Goal: Task Accomplishment & Management: Complete application form

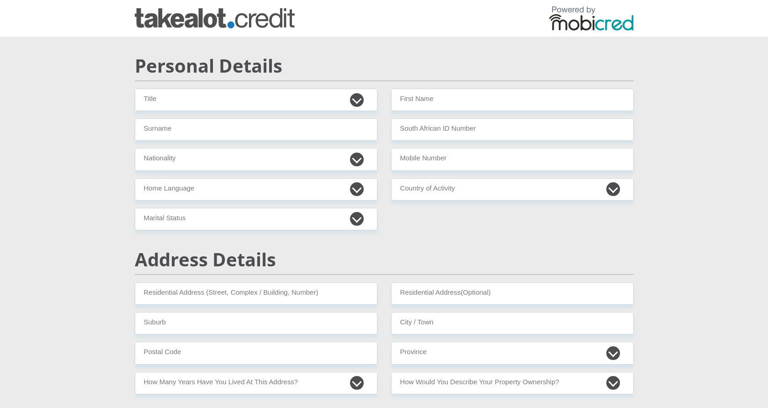
click at [250, 92] on select "Dr Miss Mr Mrs Ms [PERSON_NAME]" at bounding box center [256, 100] width 242 height 22
select select "18"
click at [135, 89] on select "Dr Miss Mr Mrs Ms [PERSON_NAME]" at bounding box center [256, 100] width 242 height 22
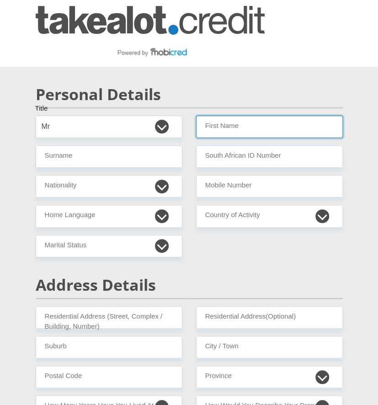
click at [246, 125] on input "First Name" at bounding box center [269, 127] width 147 height 22
type input "Tania"
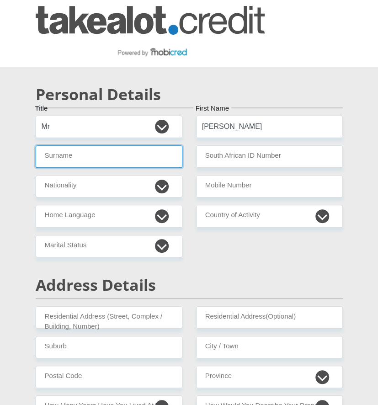
type input "MPHELO"
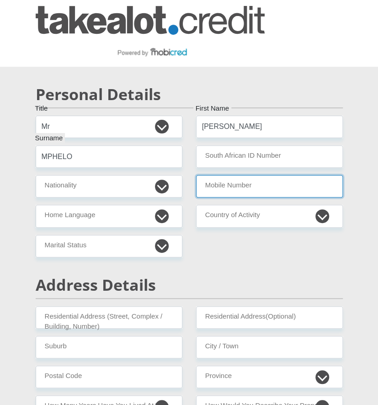
type input "0816861473"
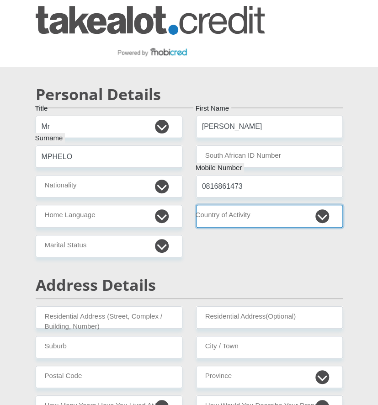
select select "ZAF"
type input "Sibeluis"
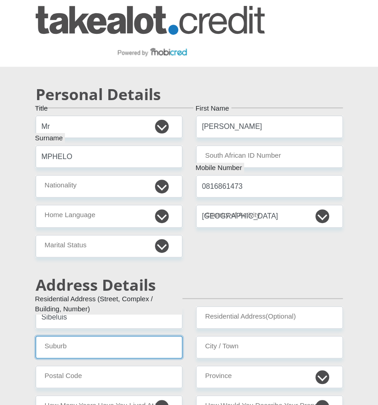
type input "Delft"
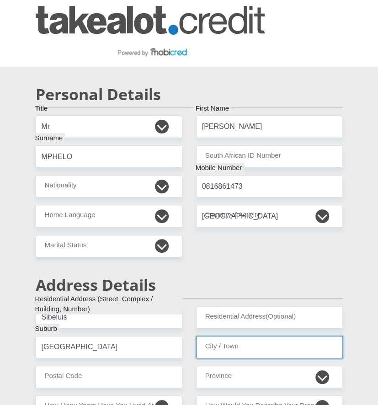
type input "Cape Town"
type input "7100"
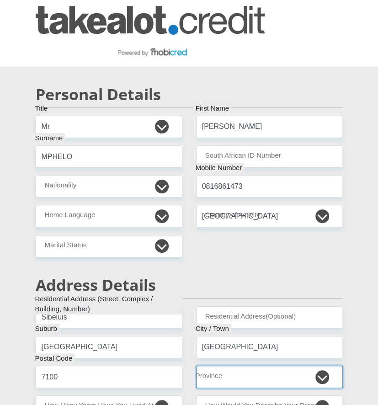
select select "Western Cape"
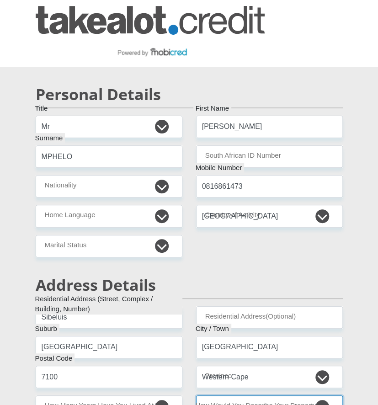
select select "Rented"
type input "fen52@yahoo.com"
type input "Whatsapp12"
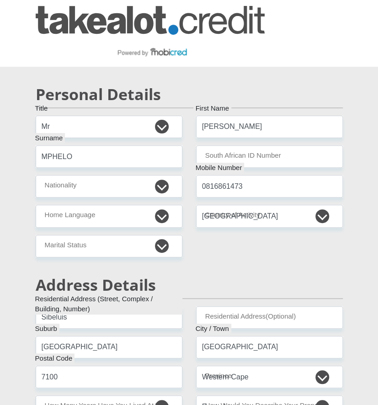
type input "40000"
type input "35000"
type input "0"
type input "100"
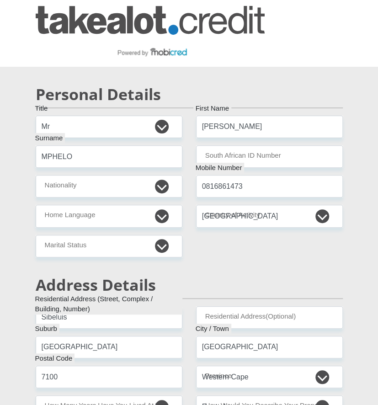
type input "0"
type input "100"
type input "200"
type input "0"
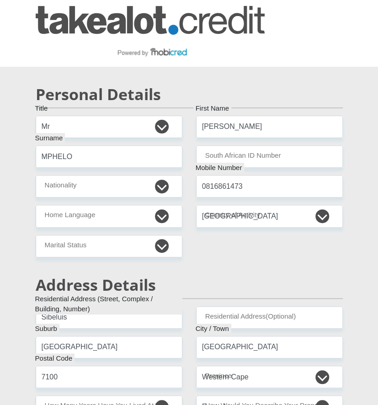
type input "Mobicred"
type input "0216567482"
type input "Ask Codi"
type input "McFlare"
type input "0813630434"
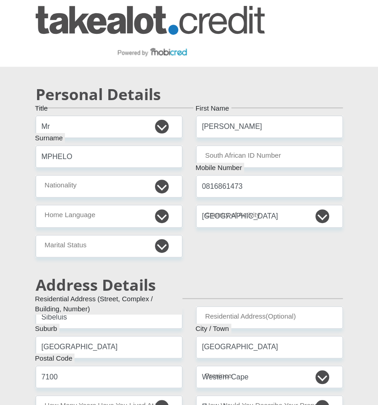
type input "62552483225"
type input "250655"
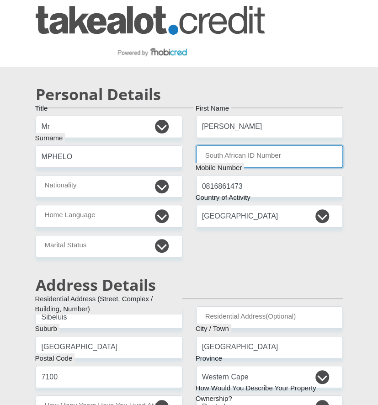
click at [218, 151] on input "South African ID Number" at bounding box center [269, 156] width 147 height 22
type input "FIRSTRAND BANK"
type input "BRANCH 560"
paste input "5806015972081"
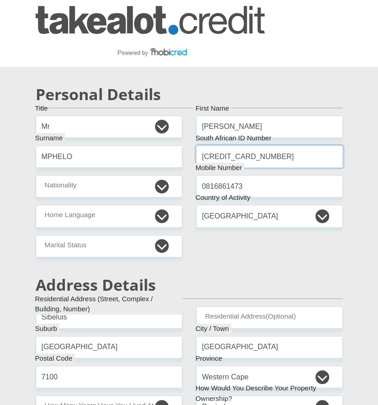
type input "5806015972081"
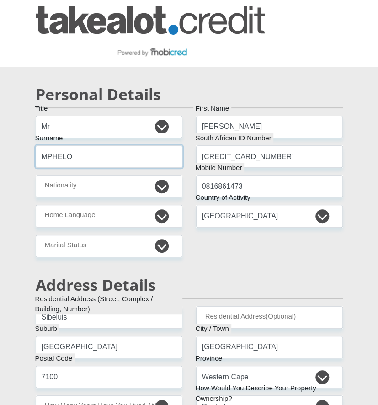
click at [60, 157] on input "MPHELO" at bounding box center [109, 156] width 147 height 22
click at [63, 154] on input "MPHELO" at bounding box center [109, 156] width 147 height 22
paste input "oloi"
type input "Moloi"
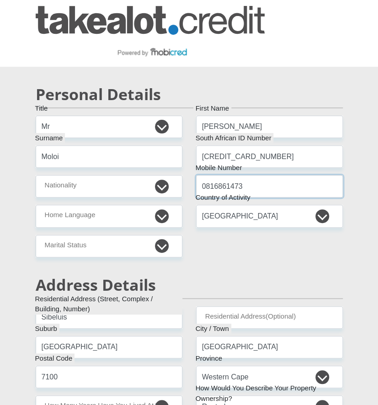
click at [259, 186] on input "0816861473" at bounding box center [269, 186] width 147 height 22
type input "0816861474"
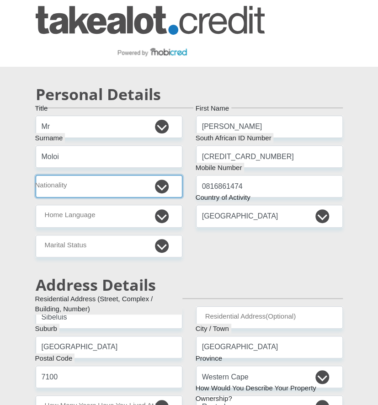
click at [98, 181] on select "South Africa Afghanistan Aland Islands Albania Algeria America Samoa American V…" at bounding box center [109, 186] width 147 height 22
select select "ZAF"
click at [36, 175] on select "South Africa Afghanistan Aland Islands Albania Algeria America Samoa American V…" at bounding box center [109, 186] width 147 height 22
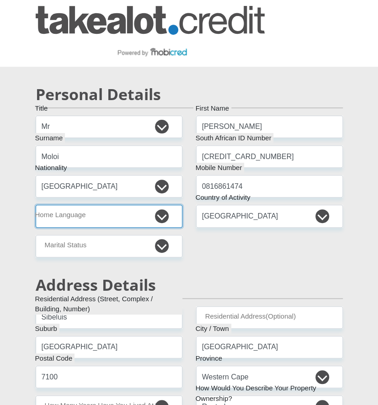
click at [95, 209] on select "Afrikaans English Sepedi South Ndebele Southern Sotho Swati Tsonga Tswana Venda…" at bounding box center [109, 216] width 147 height 22
select select "tsn"
click at [36, 205] on select "Afrikaans English Sepedi South Ndebele Southern Sotho Swati Tsonga Tswana Venda…" at bounding box center [109, 216] width 147 height 22
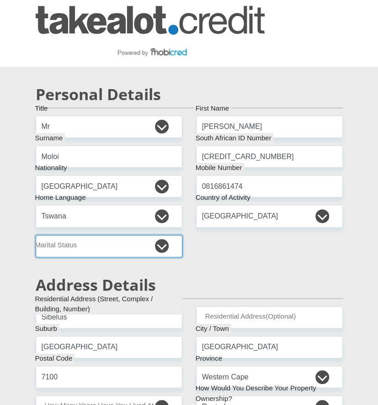
click at [100, 242] on select "Married ANC Single Divorced Widowed Married COP or Customary Law" at bounding box center [109, 246] width 147 height 22
select select "3"
click at [36, 235] on select "Married ANC Single Divorced Widowed Married COP or Customary Law" at bounding box center [109, 246] width 147 height 22
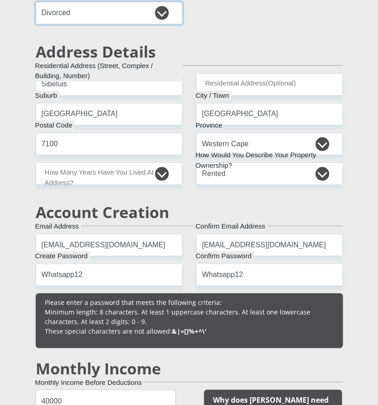
scroll to position [253, 0]
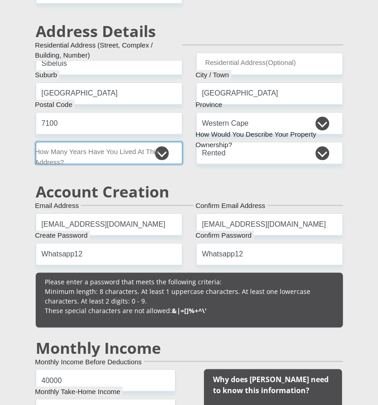
click at [163, 155] on select "less than 1 year 1-3 years 3-5 years 5+ years" at bounding box center [109, 153] width 147 height 22
select select "4"
click at [36, 142] on select "less than 1 year 1-3 years 3-5 years 5+ years" at bounding box center [109, 153] width 147 height 22
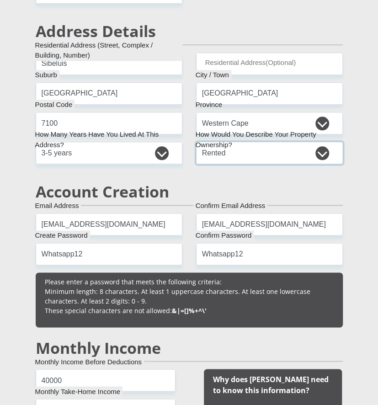
click at [268, 143] on select "Owned Rented Family Owned Company Dwelling" at bounding box center [269, 153] width 147 height 22
select select "Owned"
click at [196, 142] on select "Owned Rented Family Owned Company Dwelling" at bounding box center [269, 153] width 147 height 22
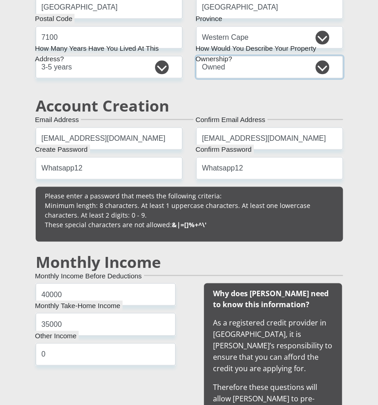
scroll to position [355, 0]
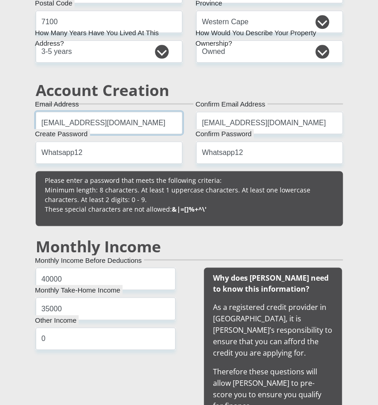
click at [59, 120] on input "fen52@yahoo.com" at bounding box center [109, 122] width 147 height 22
type input "fen53@yahoo.com"
click at [220, 121] on input "fen52@yahoo.com" at bounding box center [269, 122] width 147 height 22
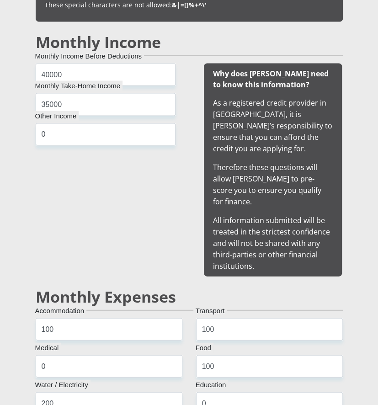
scroll to position [659, 0]
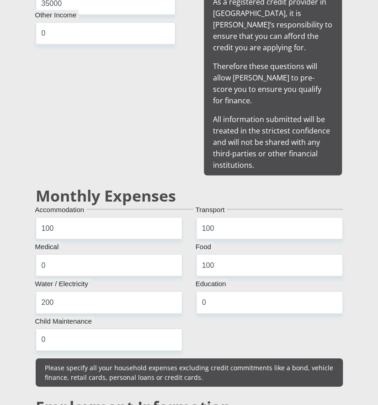
type input "fen53@yahoo.com"
click at [90, 217] on input "100" at bounding box center [109, 228] width 147 height 22
type input "1"
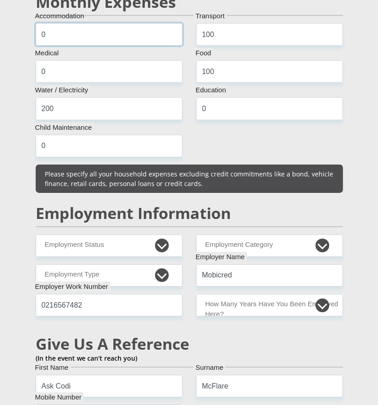
scroll to position [862, 0]
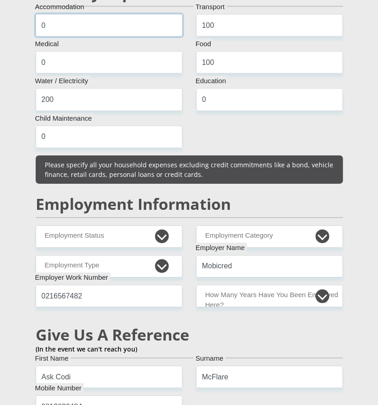
type input "0"
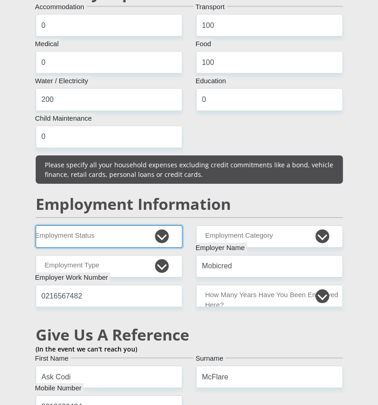
click at [141, 225] on select "Permanent/Full-time Part-time/Casual Contract Worker Self-Employed Housewife Re…" at bounding box center [109, 236] width 147 height 22
select select "1"
click at [36, 225] on select "Permanent/Full-time Part-time/Casual Contract Worker Self-Employed Housewife Re…" at bounding box center [109, 236] width 147 height 22
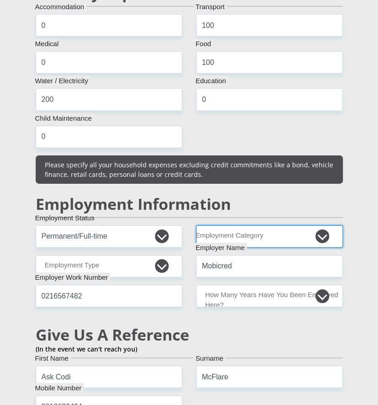
click at [284, 225] on select "AGRICULTURE ALCOHOL & TOBACCO CONSTRUCTION MATERIALS METALLURGY EQUIPMENT FOR R…" at bounding box center [269, 236] width 147 height 22
select select "12"
click at [196, 225] on select "AGRICULTURE ALCOHOL & TOBACCO CONSTRUCTION MATERIALS METALLURGY EQUIPMENT FOR R…" at bounding box center [269, 236] width 147 height 22
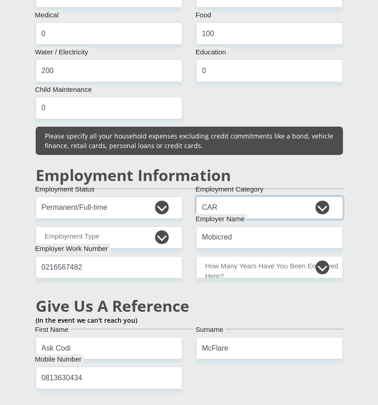
scroll to position [913, 0]
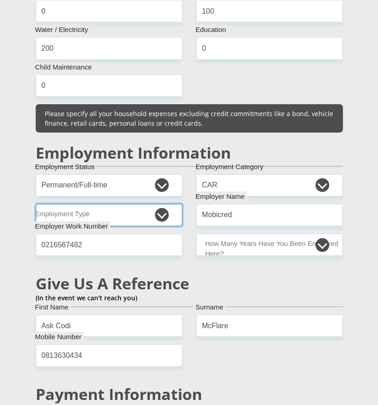
click at [146, 204] on select "College/Lecturer Craft Seller Creative Driver Executive Farmer Forces - Non Com…" at bounding box center [109, 215] width 147 height 22
select select "Executive"
click at [36, 204] on select "College/Lecturer Craft Seller Creative Driver Executive Farmer Forces - Non Com…" at bounding box center [109, 215] width 147 height 22
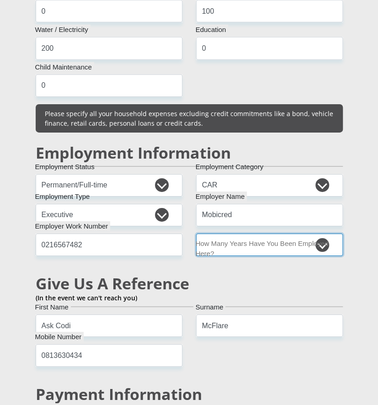
click at [249, 236] on select "less than 1 year 1-3 years 3-5 years 5+ years" at bounding box center [269, 244] width 147 height 22
select select "48"
click at [196, 233] on select "less than 1 year 1-3 years 3-5 years 5+ years" at bounding box center [269, 244] width 147 height 22
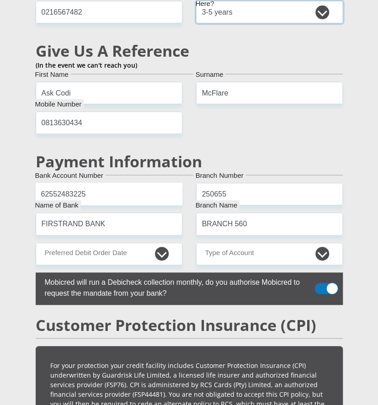
scroll to position [1167, 0]
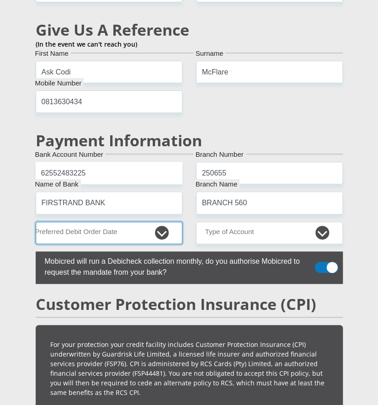
click at [156, 221] on select "1st 2nd 3rd 4th 5th 7th 18th 19th 20th 21st 22nd 23rd 24th 25th 26th 27th 28th …" at bounding box center [109, 232] width 147 height 22
select select "20"
click at [36, 221] on select "1st 2nd 3rd 4th 5th 7th 18th 19th 20th 21st 22nd 23rd 24th 25th 26th 27th 28th …" at bounding box center [109, 232] width 147 height 22
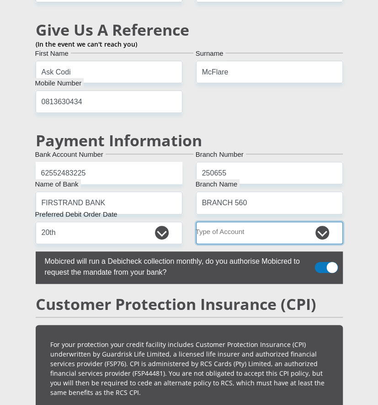
click at [263, 221] on select "Cheque Savings" at bounding box center [269, 232] width 147 height 22
select select "CUR"
click at [196, 221] on select "Cheque Savings" at bounding box center [269, 232] width 147 height 22
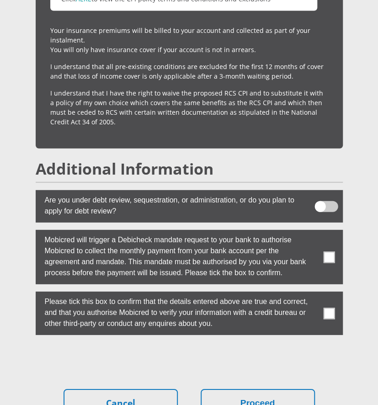
scroll to position [1826, 0]
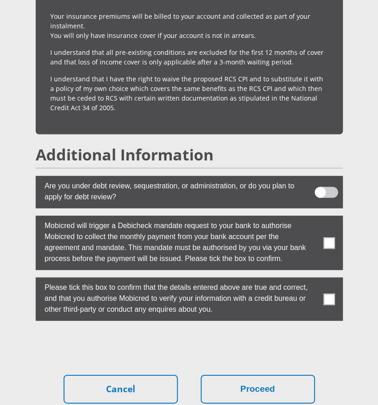
click at [329, 237] on span at bounding box center [328, 242] width 11 height 11
click at [318, 218] on input "checkbox" at bounding box center [318, 218] width 0 height 0
click at [326, 293] on span at bounding box center [328, 298] width 11 height 11
click at [318, 279] on input "checkbox" at bounding box center [318, 279] width 0 height 0
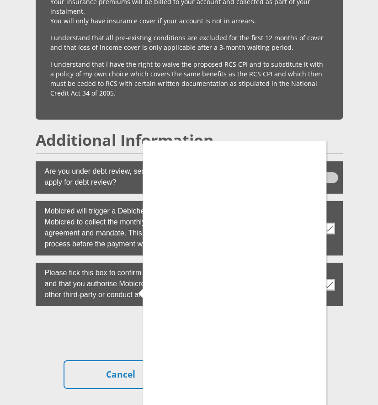
scroll to position [1847, 0]
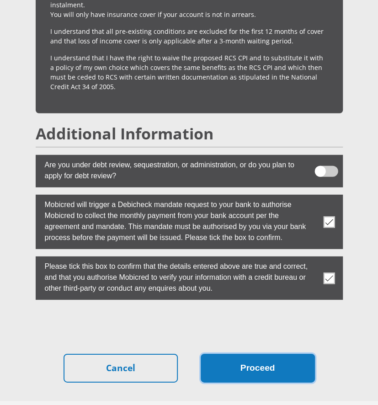
click at [267, 353] on button "Proceed" at bounding box center [257, 367] width 114 height 29
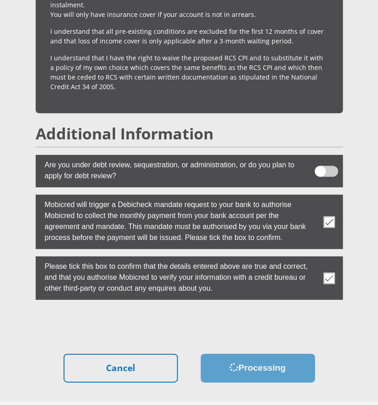
scroll to position [0, 0]
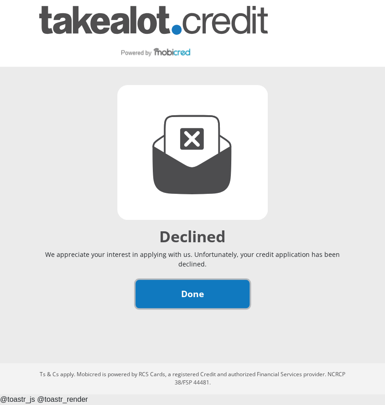
click at [214, 279] on link "Done" at bounding box center [193, 293] width 114 height 29
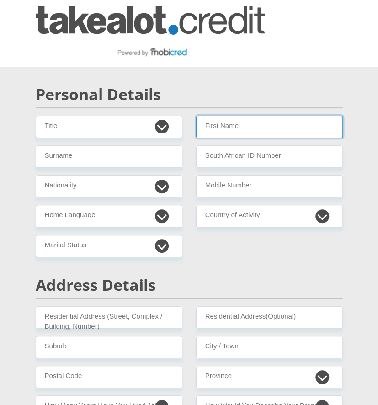
click at [249, 128] on input "First Name" at bounding box center [269, 127] width 147 height 22
type input "Tania"
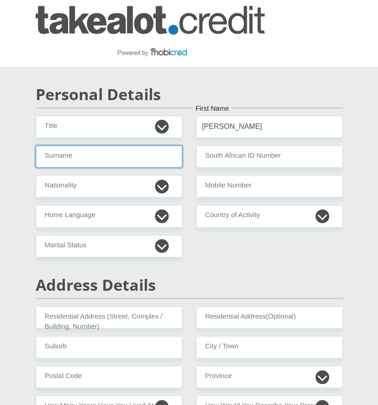
type input "Moloi"
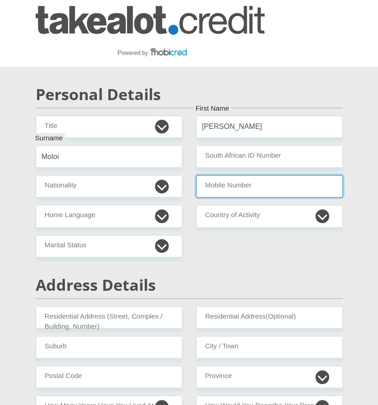
type input "0816861474"
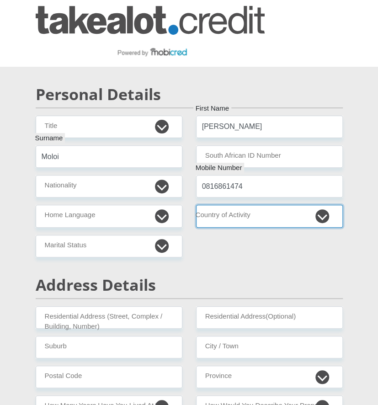
select select "ZAF"
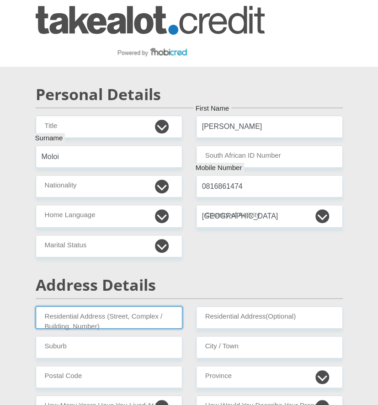
type input "Sibeluis"
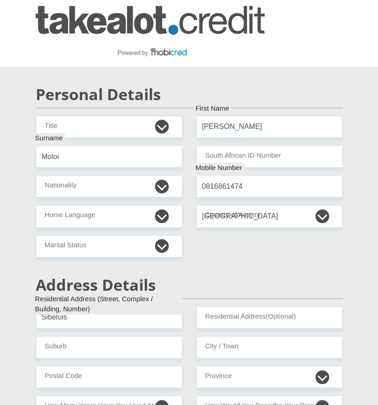
type input "Delft"
type input "Cape Town"
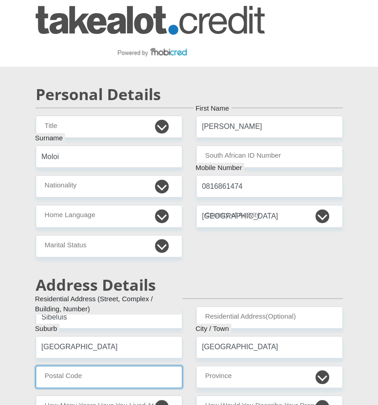
type input "7100"
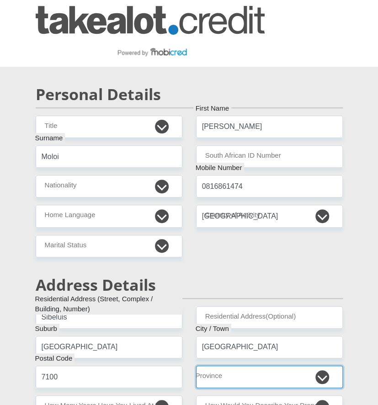
select select "Western Cape"
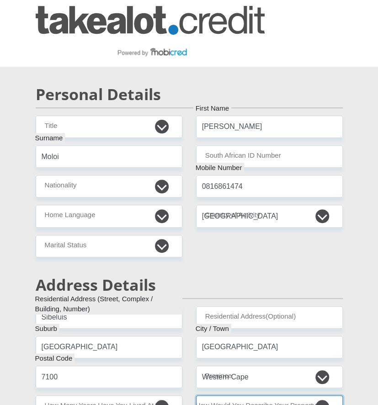
select select "Owned"
type input "fen53@yahoo.com"
type input "Whatsapp12"
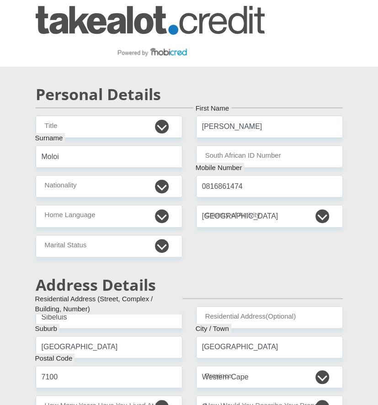
type input "40000"
type input "35000"
type input "0"
type input "100"
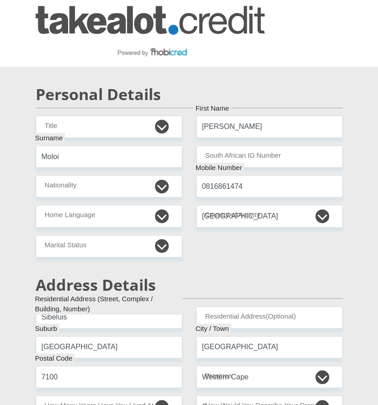
type input "0"
type input "100"
type input "200"
type input "0"
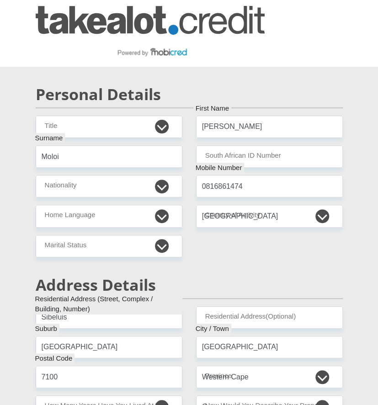
type input "Mobicred"
type input "0216567482"
type input "Ask Codi"
type input "McFlare"
type input "0813630434"
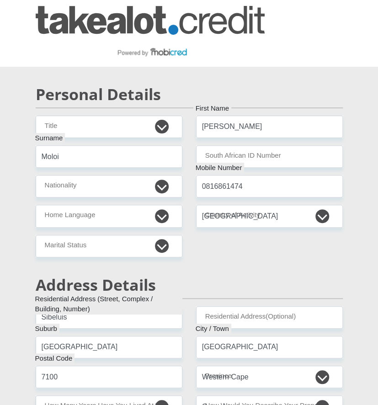
type input "62552483225"
type input "250655"
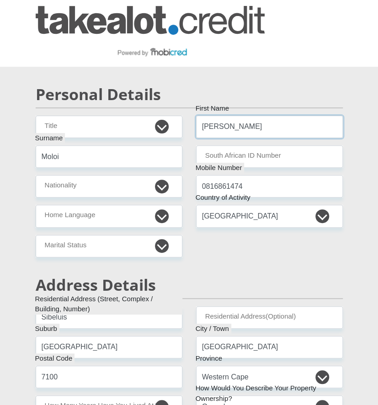
type input "FIRSTRAND BANK"
type input "BRANCH 560"
click at [249, 156] on input "South African ID Number" at bounding box center [269, 156] width 147 height 22
paste input "5803280858087"
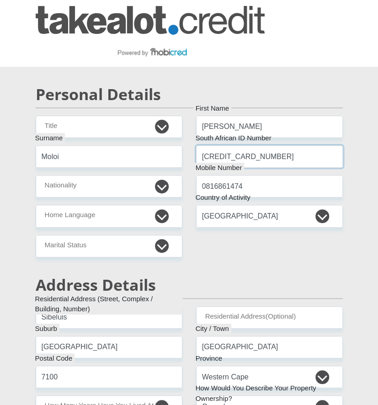
type input "5803280858087"
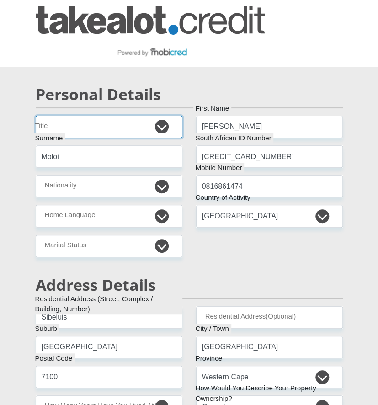
click at [96, 127] on select "Dr Miss Mr Mrs Ms Professor" at bounding box center [109, 127] width 147 height 22
click at [36, 116] on select "Dr Miss Mr Mrs Ms Professor" at bounding box center [109, 127] width 147 height 22
click at [85, 123] on select "Dr Miss Mr Mrs Ms Professor" at bounding box center [109, 127] width 147 height 22
select select "20"
click at [36, 116] on select "Dr Miss Mr Mrs Ms Professor" at bounding box center [109, 127] width 147 height 22
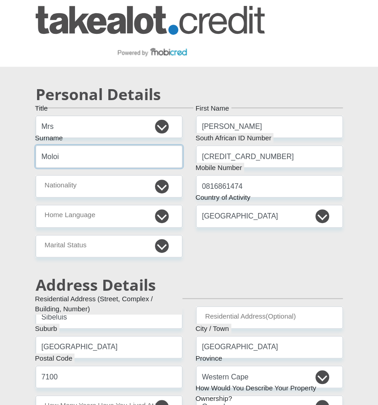
click at [53, 158] on input "Moloi" at bounding box center [109, 156] width 147 height 22
paste input "Khutu"
type input "Khutu"
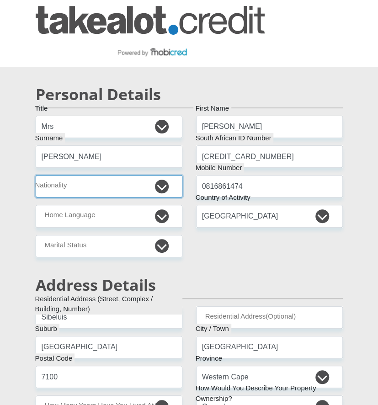
drag, startPoint x: 98, startPoint y: 185, endPoint x: 98, endPoint y: 191, distance: 5.5
click at [98, 185] on select "South Africa Afghanistan Aland Islands Albania Algeria America Samoa American V…" at bounding box center [109, 186] width 147 height 22
select select "ZAF"
click at [36, 175] on select "South Africa Afghanistan Aland Islands Albania Algeria America Samoa American V…" at bounding box center [109, 186] width 147 height 22
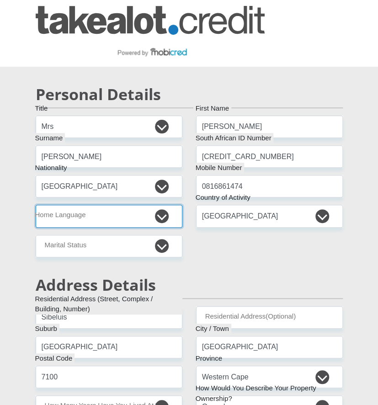
click at [115, 217] on select "Afrikaans English Sepedi South Ndebele Southern Sotho Swati Tsonga Tswana Venda…" at bounding box center [109, 216] width 147 height 22
select select "nso"
click at [36, 205] on select "Afrikaans English Sepedi South Ndebele Southern Sotho Swati Tsonga Tswana Venda…" at bounding box center [109, 216] width 147 height 22
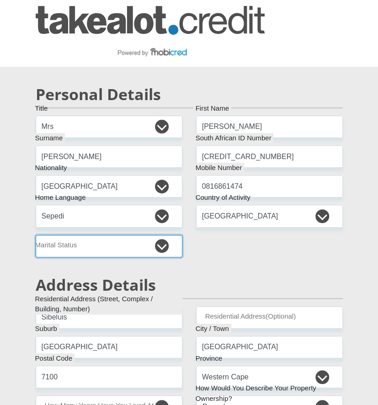
click at [83, 240] on select "Married ANC Single Divorced Widowed Married COP or Customary Law" at bounding box center [109, 246] width 147 height 22
select select "5"
click at [36, 235] on select "Married ANC Single Divorced Widowed Married COP or Customary Law" at bounding box center [109, 246] width 147 height 22
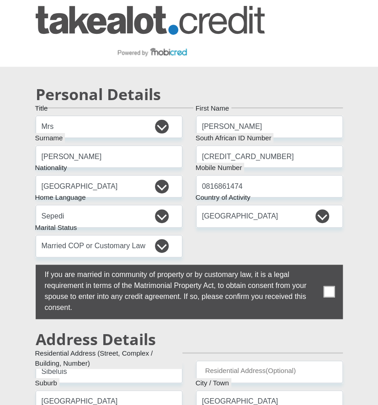
click at [334, 292] on label at bounding box center [189, 291] width 307 height 54
click at [26, 267] on input "checkbox" at bounding box center [26, 267] width 0 height 0
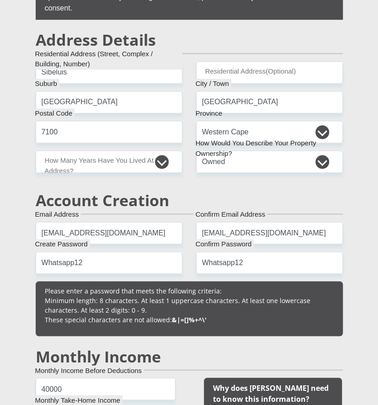
scroll to position [405, 0]
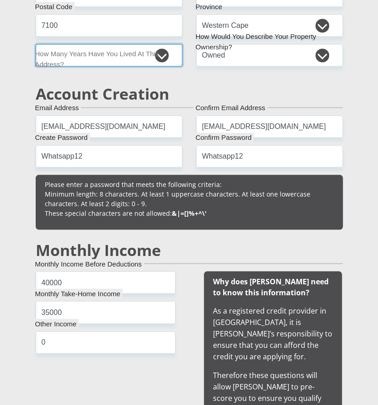
click at [131, 59] on select "less than 1 year 1-3 years 3-5 years 5+ years" at bounding box center [109, 55] width 147 height 22
select select "5"
click at [36, 44] on select "less than 1 year 1-3 years 3-5 years 5+ years" at bounding box center [109, 55] width 147 height 22
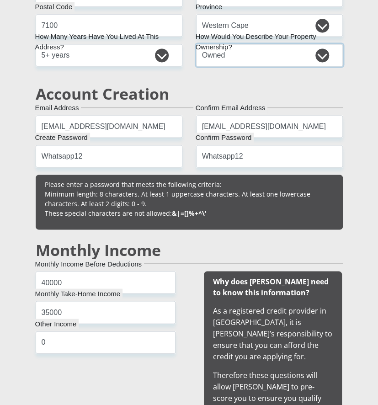
click at [255, 54] on select "Owned Rented Family Owned Company Dwelling" at bounding box center [269, 55] width 147 height 22
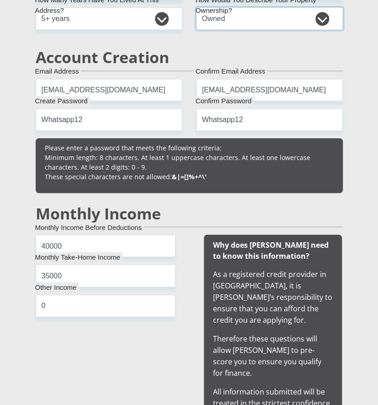
scroll to position [457, 0]
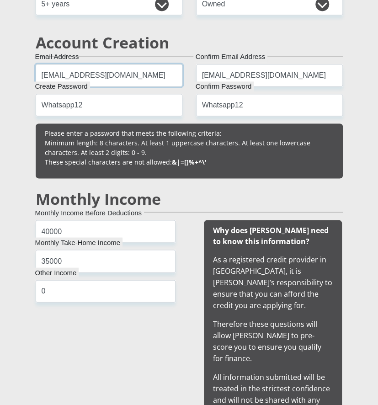
click at [58, 78] on input "fen53@yahoo.com" at bounding box center [109, 75] width 147 height 22
type input "fen54@yahoo.com"
click at [218, 78] on input "fen53@yahoo.com" at bounding box center [269, 75] width 147 height 22
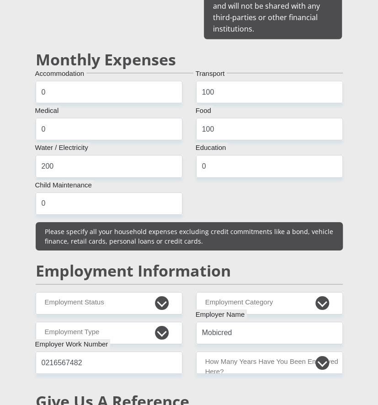
scroll to position [862, 0]
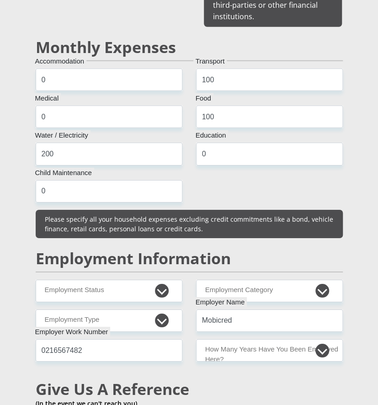
type input "fen54@yahoo.com"
click at [162, 279] on select "Permanent/Full-time Part-time/Casual Contract Worker Self-Employed Housewife Re…" at bounding box center [109, 290] width 147 height 22
select select "4"
click at [36, 279] on select "Permanent/Full-time Part-time/Casual Contract Worker Self-Employed Housewife Re…" at bounding box center [109, 290] width 147 height 22
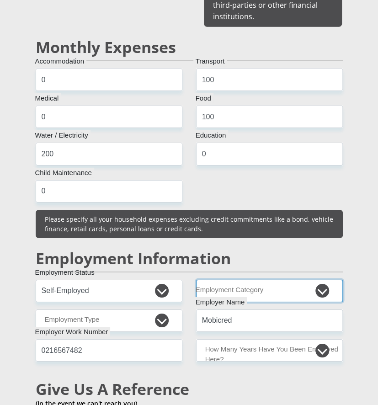
click at [255, 279] on select "AGRICULTURE ALCOHOL & TOBACCO CONSTRUCTION MATERIALS METALLURGY EQUIPMENT FOR R…" at bounding box center [269, 290] width 147 height 22
select select "2"
click at [196, 279] on select "AGRICULTURE ALCOHOL & TOBACCO CONSTRUCTION MATERIALS METALLURGY EQUIPMENT FOR R…" at bounding box center [269, 290] width 147 height 22
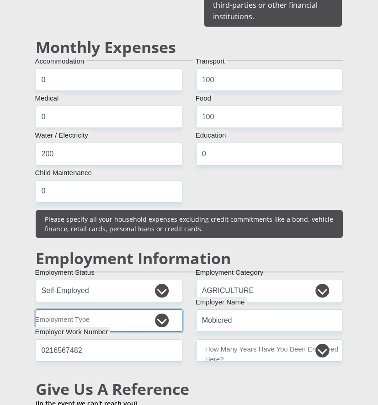
click at [77, 309] on select "College/Lecturer Craft Seller Creative Driver Executive Farmer Forces - Non Com…" at bounding box center [109, 320] width 147 height 22
select select "Farmer"
click at [36, 309] on select "College/Lecturer Craft Seller Creative Driver Executive Farmer Forces - Non Com…" at bounding box center [109, 320] width 147 height 22
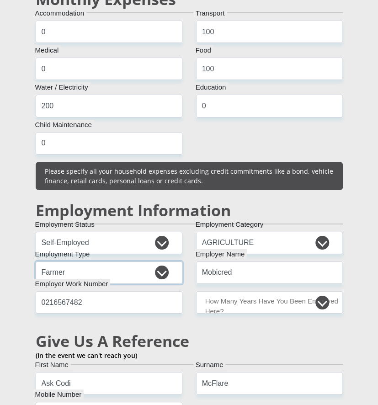
scroll to position [1015, 0]
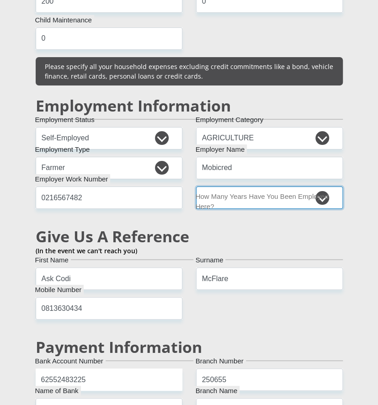
click at [253, 186] on select "less than 1 year 1-3 years 3-5 years 5+ years" at bounding box center [269, 197] width 147 height 22
select select "60"
click at [196, 186] on select "less than 1 year 1-3 years 3-5 years 5+ years" at bounding box center [269, 197] width 147 height 22
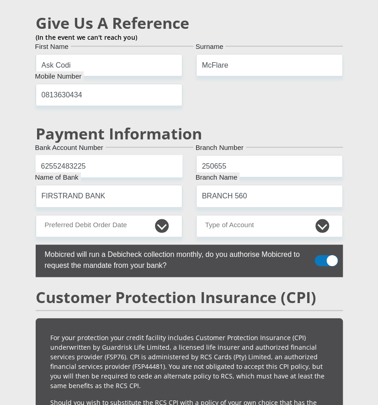
scroll to position [1268, 0]
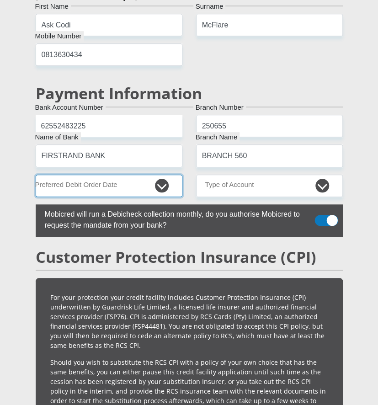
click at [139, 174] on select "1st 2nd 3rd 4th 5th 7th 18th 19th 20th 21st 22nd 23rd 24th 25th 26th 27th 28th …" at bounding box center [109, 185] width 147 height 22
select select "1"
click at [36, 174] on select "1st 2nd 3rd 4th 5th 7th 18th 19th 20th 21st 22nd 23rd 24th 25th 26th 27th 28th …" at bounding box center [109, 185] width 147 height 22
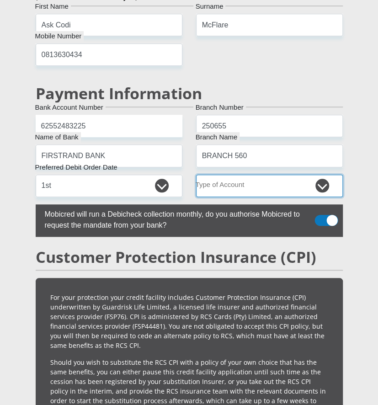
click at [223, 174] on select "Cheque Savings" at bounding box center [269, 185] width 147 height 22
select select "CUR"
click at [196, 174] on select "Cheque Savings" at bounding box center [269, 185] width 147 height 22
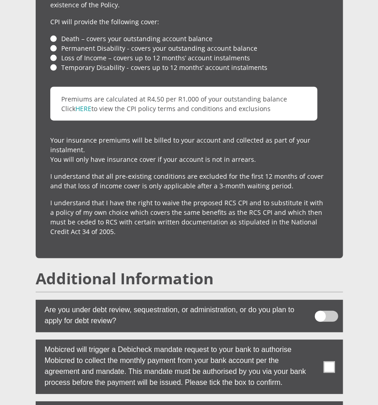
scroll to position [1877, 0]
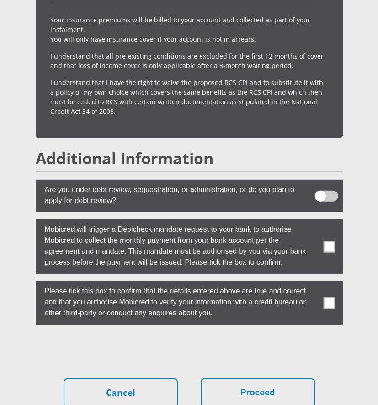
click at [328, 241] on span at bounding box center [328, 246] width 11 height 11
click at [318, 221] on input "checkbox" at bounding box center [318, 221] width 0 height 0
click at [328, 297] on span at bounding box center [328, 302] width 11 height 11
click at [318, 283] on input "checkbox" at bounding box center [318, 283] width 0 height 0
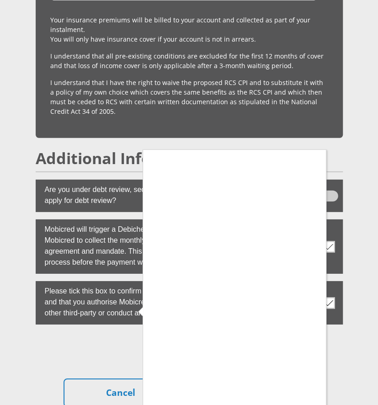
scroll to position [1902, 0]
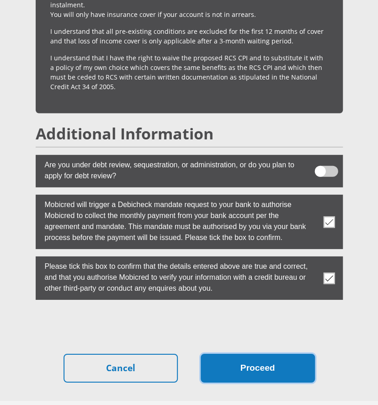
click at [259, 353] on button "Proceed" at bounding box center [257, 367] width 114 height 29
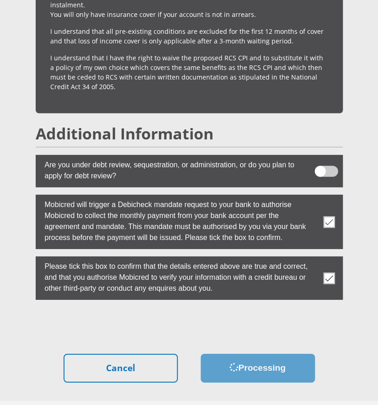
scroll to position [0, 0]
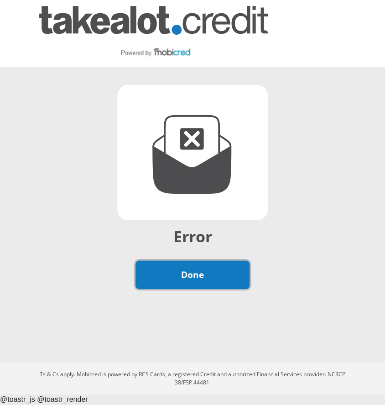
click at [197, 270] on link "Done" at bounding box center [193, 274] width 114 height 29
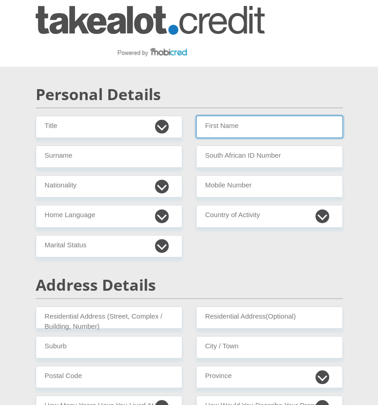
click at [259, 131] on input "First Name" at bounding box center [269, 127] width 147 height 22
type input "[PERSON_NAME]"
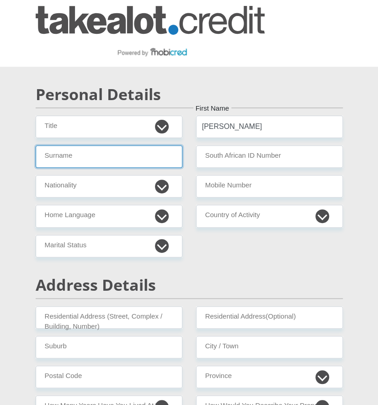
type input "Khutu"
type input "0816861474"
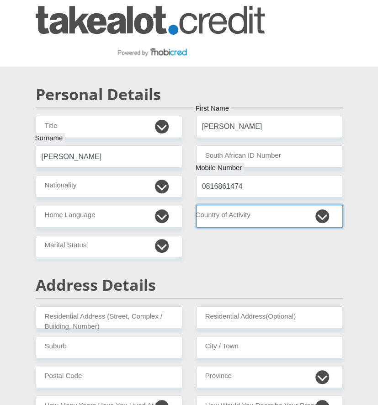
select select "ZAF"
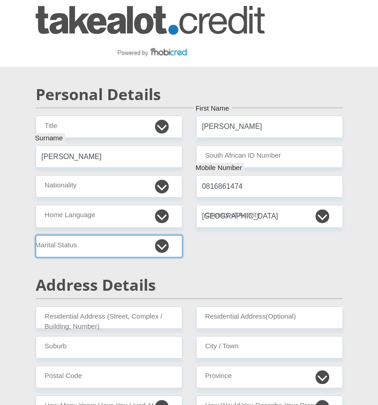
type input "Sibeluis"
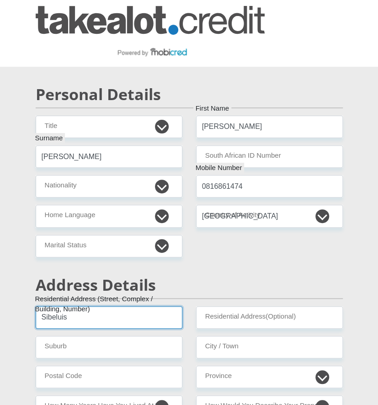
type input "Delft"
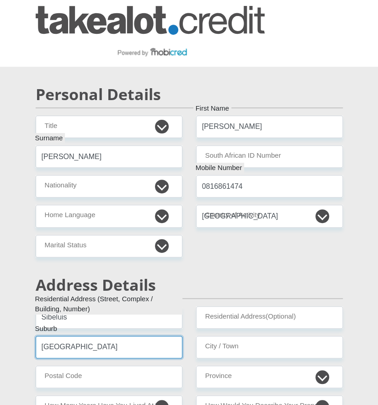
type input "Cape Town"
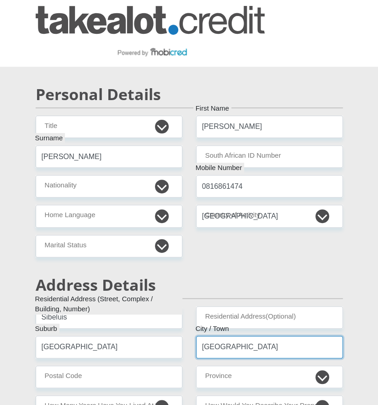
type input "7100"
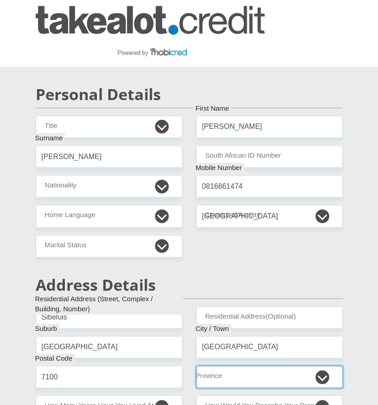
select select "Western Cape"
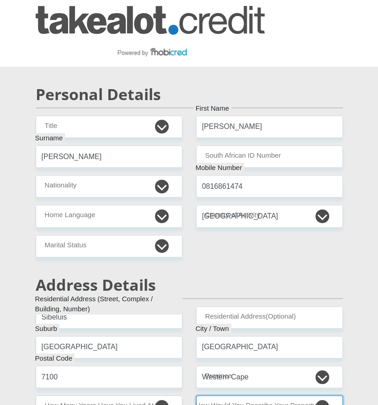
select select "Owned"
type input "fen54@yahoo.com"
type input "Whatsapp12"
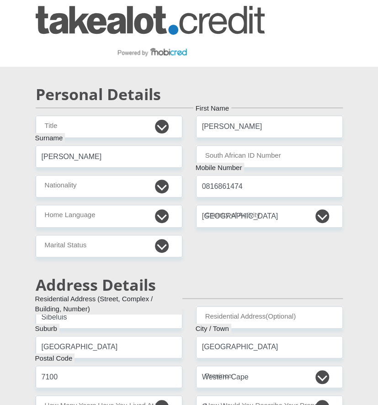
type input "40000"
type input "35000"
type input "0"
type input "100"
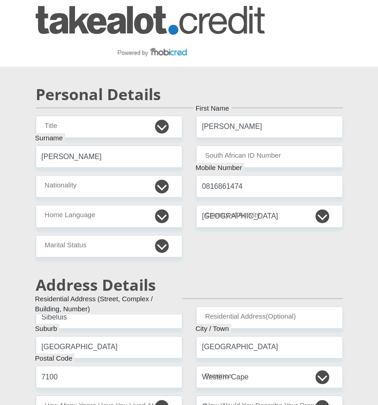
type input "0"
type input "100"
type input "200"
type input "0"
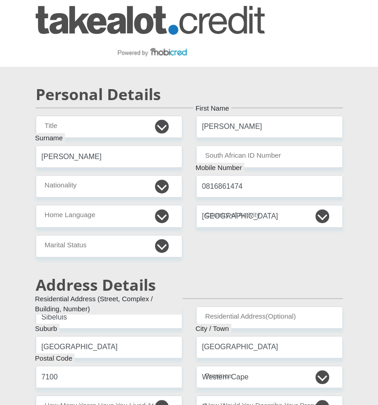
type input "Mobicred"
type input "0216567482"
type input "Ask Codi"
type input "McFlare"
type input "0813630434"
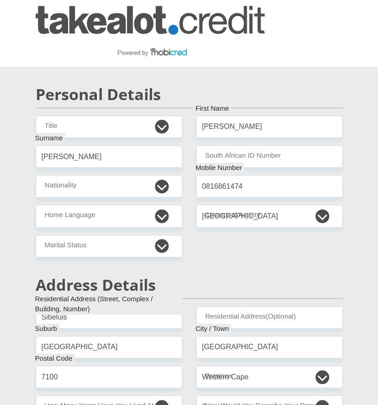
type input "62552483225"
type input "250655"
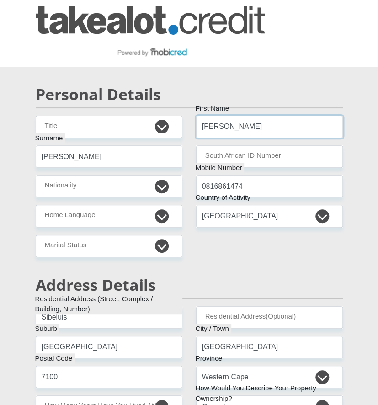
type input "FIRSTRAND BANK"
type input "BRANCH 560"
click at [151, 125] on select "Dr Miss Mr Mrs Ms Professor" at bounding box center [109, 127] width 147 height 22
select select "20"
click at [36, 116] on select "Dr Miss Mr Mrs Ms Professor" at bounding box center [109, 127] width 147 height 22
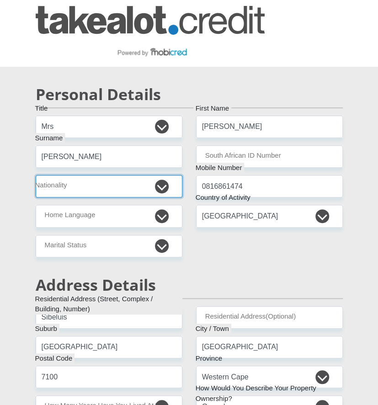
click at [73, 184] on select "South Africa Afghanistan Aland Islands Albania Algeria America Samoa American V…" at bounding box center [109, 186] width 147 height 22
select select "ZAF"
click at [36, 175] on select "South Africa Afghanistan Aland Islands Albania Algeria America Samoa American V…" at bounding box center [109, 186] width 147 height 22
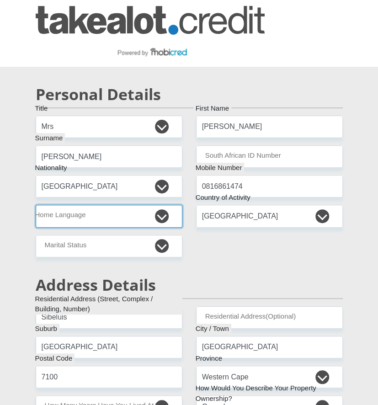
click at [81, 216] on select "Afrikaans English Sepedi South Ndebele Southern Sotho Swati Tsonga Tswana Venda…" at bounding box center [109, 216] width 147 height 22
select select "nso"
click at [36, 205] on select "Afrikaans English Sepedi South Ndebele Southern Sotho Swati Tsonga Tswana Venda…" at bounding box center [109, 216] width 147 height 22
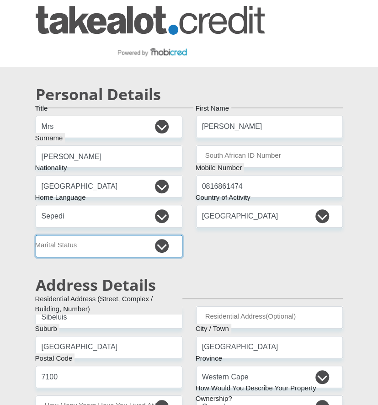
click at [73, 244] on select "Married ANC Single Divorced Widowed Married COP or Customary Law" at bounding box center [109, 246] width 147 height 22
select select "5"
click at [36, 235] on select "Married ANC Single Divorced Widowed Married COP or Customary Law" at bounding box center [109, 246] width 147 height 22
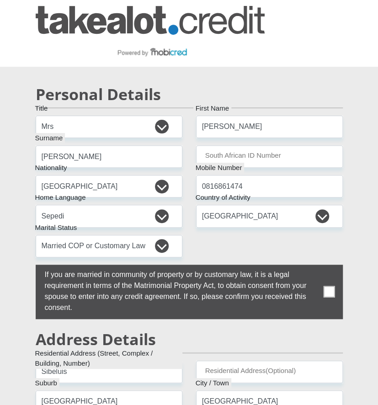
click at [331, 293] on span at bounding box center [328, 291] width 11 height 11
click at [26, 267] on input "checkbox" at bounding box center [26, 267] width 0 height 0
click at [251, 185] on input "0816861474" at bounding box center [269, 186] width 147 height 22
type input "0816861475"
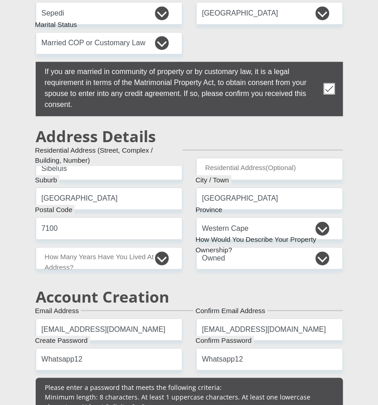
scroll to position [355, 0]
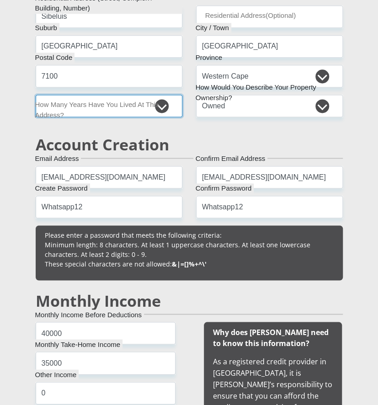
click at [139, 105] on select "less than 1 year 1-3 years 3-5 years 5+ years" at bounding box center [109, 106] width 147 height 22
select select "5"
click at [36, 95] on select "less than 1 year 1-3 years 3-5 years 5+ years" at bounding box center [109, 106] width 147 height 22
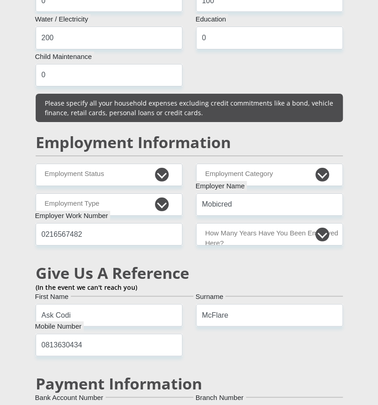
scroll to position [1015, 0]
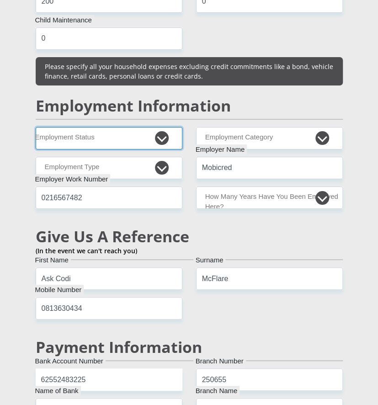
click at [113, 127] on select "Permanent/Full-time Part-time/Casual Contract Worker Self-Employed Housewife Re…" at bounding box center [109, 138] width 147 height 22
select select "4"
click at [36, 127] on select "Permanent/Full-time Part-time/Casual Contract Worker Self-Employed Housewife Re…" at bounding box center [109, 138] width 147 height 22
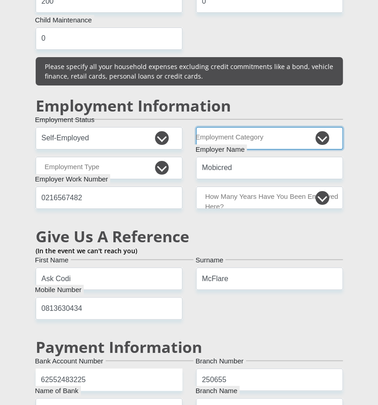
click at [263, 127] on select "AGRICULTURE ALCOHOL & TOBACCO CONSTRUCTION MATERIALS METALLURGY EQUIPMENT FOR R…" at bounding box center [269, 138] width 147 height 22
select select "2"
click at [196, 127] on select "AGRICULTURE ALCOHOL & TOBACCO CONSTRUCTION MATERIALS METALLURGY EQUIPMENT FOR R…" at bounding box center [269, 138] width 147 height 22
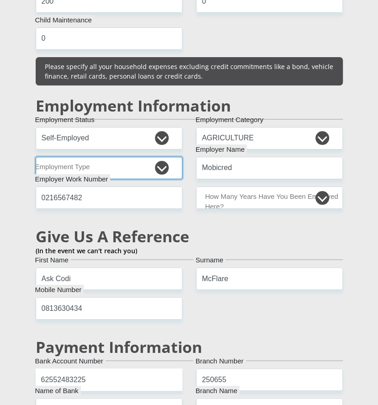
click at [93, 157] on select "College/Lecturer Craft Seller Creative Driver Executive Farmer Forces - Non Com…" at bounding box center [109, 168] width 147 height 22
select select "Self-Employed"
click at [36, 157] on select "College/Lecturer Craft Seller Creative Driver Executive Farmer Forces - Non Com…" at bounding box center [109, 168] width 147 height 22
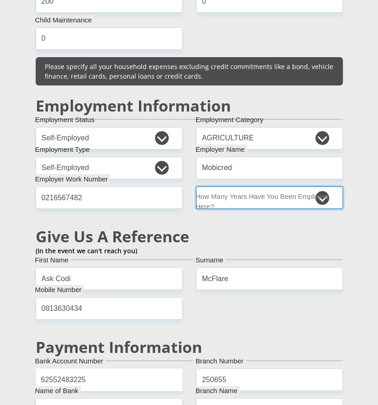
click at [267, 186] on select "less than 1 year 1-3 years 3-5 years 5+ years" at bounding box center [269, 197] width 147 height 22
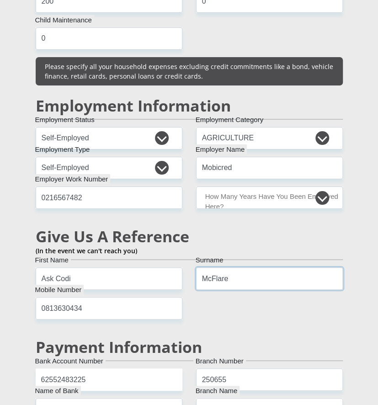
drag, startPoint x: 226, startPoint y: 262, endPoint x: 230, endPoint y: 255, distance: 8.2
click at [226, 267] on input "McFlare" at bounding box center [269, 278] width 147 height 22
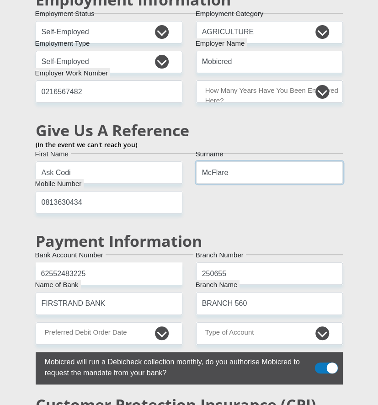
scroll to position [964, 0]
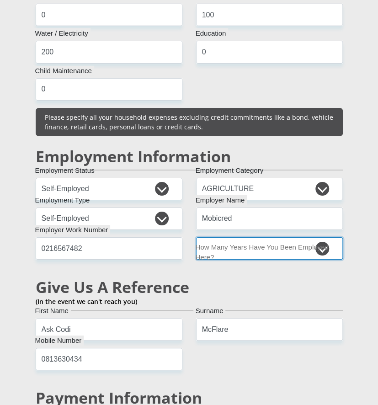
click at [222, 237] on select "less than 1 year 1-3 years 3-5 years 5+ years" at bounding box center [269, 248] width 147 height 22
select select "60"
click at [196, 237] on select "less than 1 year 1-3 years 3-5 years 5+ years" at bounding box center [269, 248] width 147 height 22
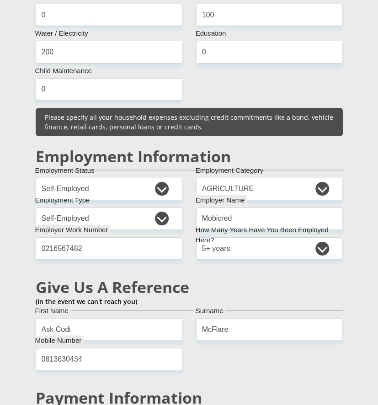
click at [231, 278] on h2 "Give Us A Reference" at bounding box center [189, 287] width 307 height 19
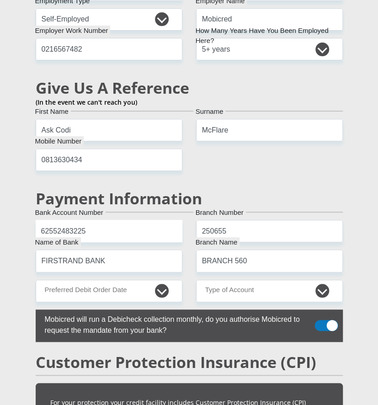
scroll to position [1167, 0]
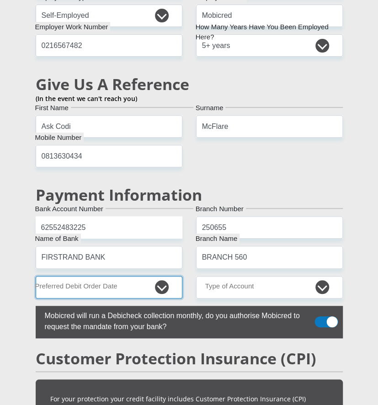
click at [105, 276] on select "1st 2nd 3rd 4th 5th 7th 18th 19th 20th 21st 22nd 23rd 24th 25th 26th 27th 28th …" at bounding box center [109, 287] width 147 height 22
select select "1"
click at [36, 276] on select "1st 2nd 3rd 4th 5th 7th 18th 19th 20th 21st 22nd 23rd 24th 25th 26th 27th 28th …" at bounding box center [109, 287] width 147 height 22
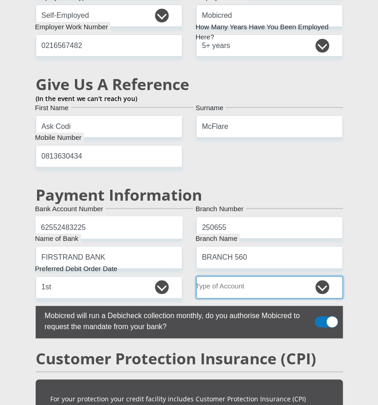
click at [224, 276] on select "Cheque Savings" at bounding box center [269, 287] width 147 height 22
select select "CUR"
click at [196, 276] on select "Cheque Savings" at bounding box center [269, 287] width 147 height 22
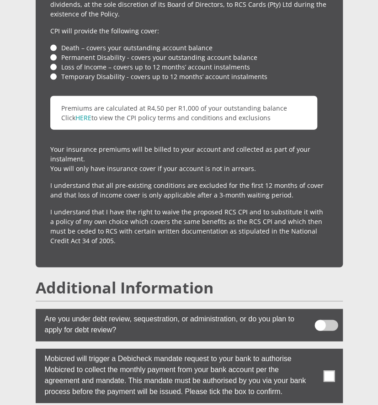
scroll to position [1826, 0]
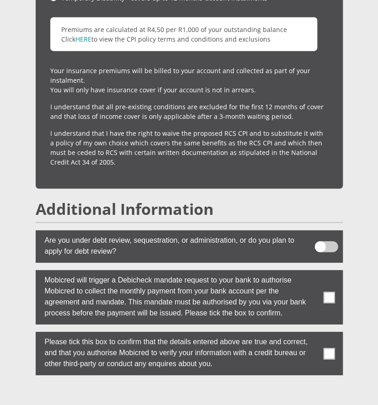
click at [332, 291] on span at bounding box center [328, 296] width 11 height 11
click at [318, 272] on input "checkbox" at bounding box center [318, 272] width 0 height 0
click at [332, 347] on span at bounding box center [328, 352] width 11 height 11
click at [318, 334] on input "checkbox" at bounding box center [318, 334] width 0 height 0
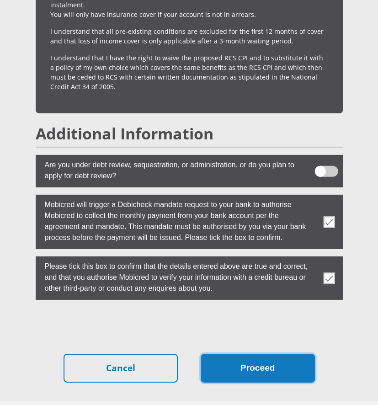
click at [264, 353] on button "Proceed" at bounding box center [257, 367] width 114 height 29
click at [246, 353] on button "Proceed" at bounding box center [257, 367] width 114 height 29
click at [254, 353] on button "Proceed" at bounding box center [257, 367] width 114 height 29
click at [270, 353] on button "Proceed" at bounding box center [257, 367] width 114 height 29
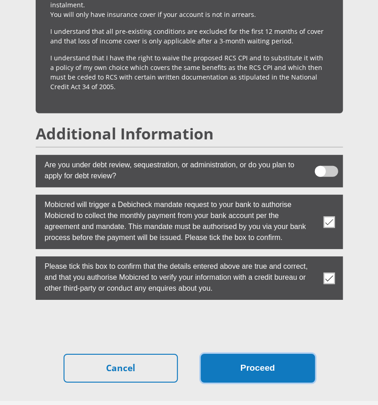
click at [280, 353] on button "Proceed" at bounding box center [257, 367] width 114 height 29
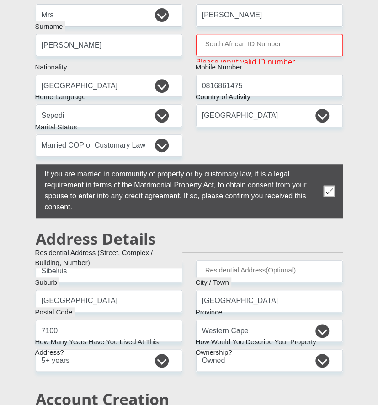
scroll to position [86, 0]
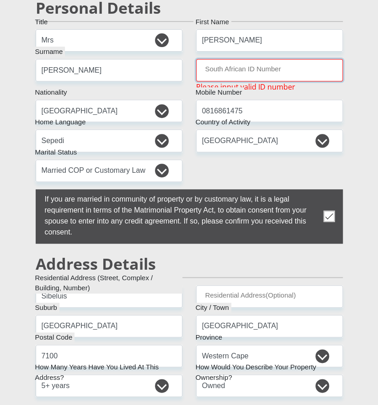
paste input "Khutu"
click at [210, 70] on input "Khutu" at bounding box center [269, 70] width 147 height 22
paste input "5803280858087"
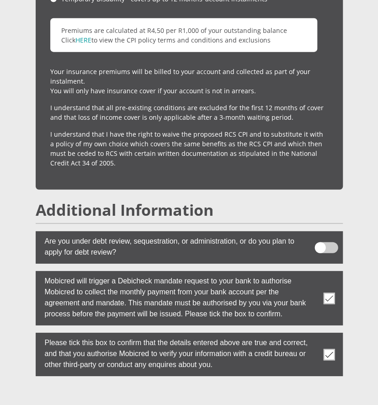
scroll to position [1902, 0]
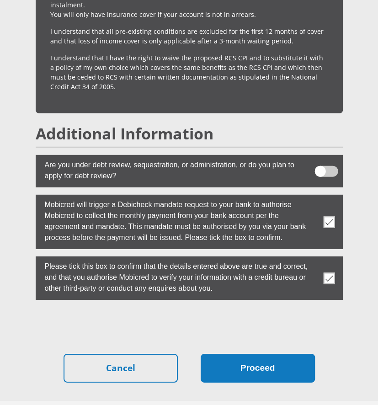
type input "5803280858087"
click at [274, 353] on button "Proceed" at bounding box center [257, 367] width 114 height 29
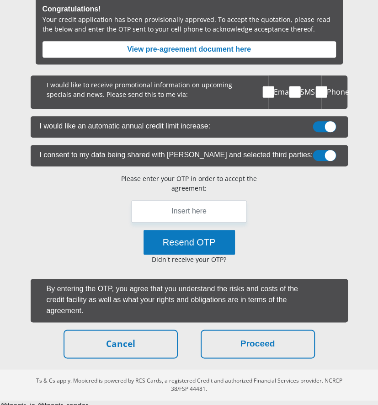
scroll to position [117, 0]
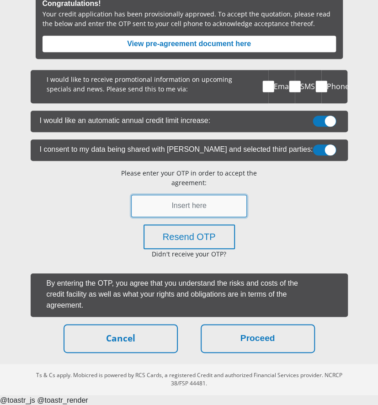
click at [186, 205] on input "text" at bounding box center [189, 206] width 116 height 22
paste input "670395"
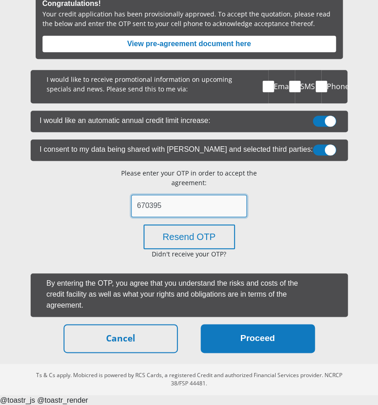
type input "670395"
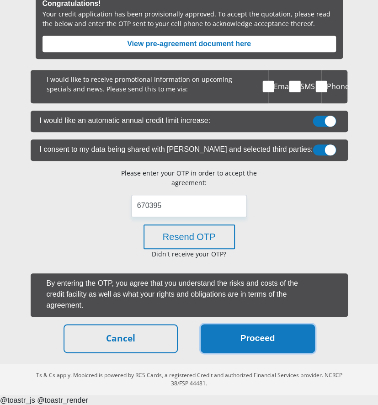
click at [265, 333] on button "Proceed" at bounding box center [257, 338] width 114 height 29
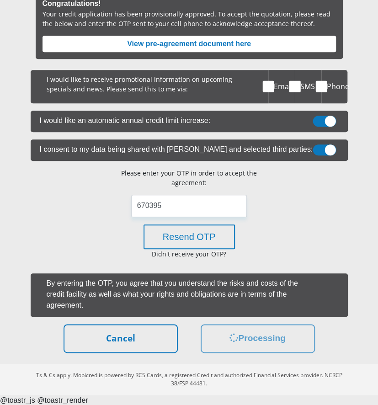
scroll to position [0, 0]
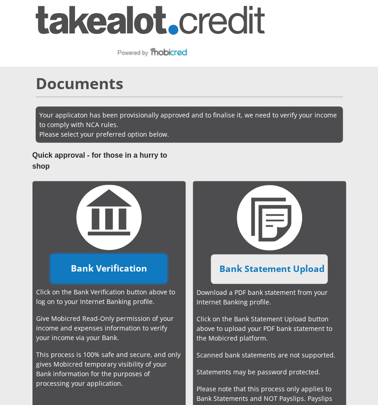
click at [101, 264] on link "Bank Verification" at bounding box center [108, 268] width 116 height 30
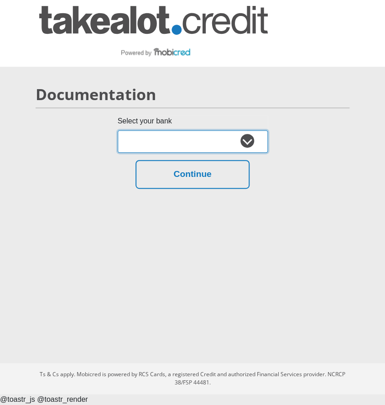
click at [177, 142] on select "Absa Capitec Bank Discovery Bank First National Bank Nedbank Standard Bank Tyme…" at bounding box center [193, 141] width 150 height 22
select select "{"id":"11","title":"Test Bank","institution":"tryfetch","alias":"test","country…"
click at [118, 130] on select "Absa Capitec Bank Discovery Bank First National Bank Nedbank Standard Bank Tyme…" at bounding box center [193, 141] width 150 height 22
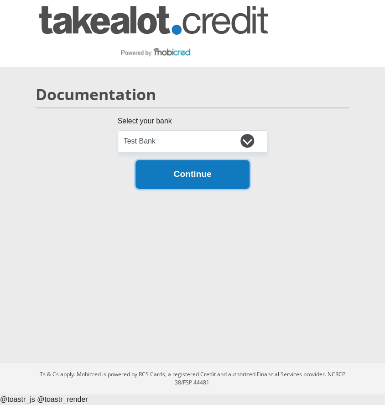
click at [196, 179] on button "Continue" at bounding box center [193, 174] width 114 height 29
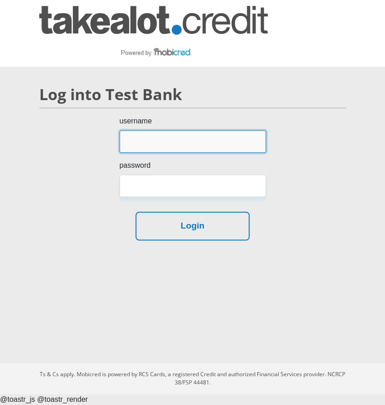
click at [174, 130] on input "username" at bounding box center [193, 141] width 147 height 22
type input "test"
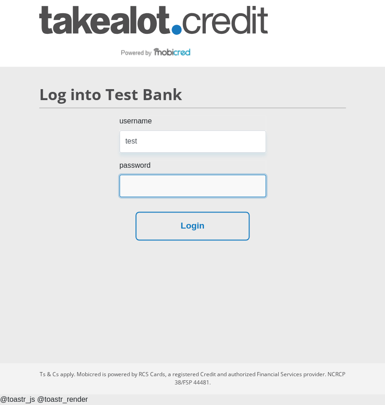
click at [160, 190] on input "password" at bounding box center [193, 185] width 147 height 22
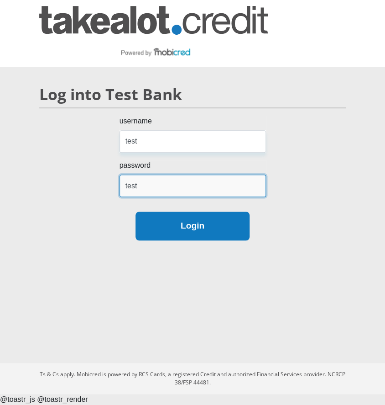
type input "test"
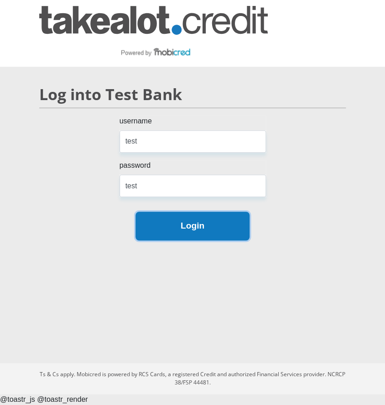
click at [208, 231] on button "Login" at bounding box center [193, 225] width 114 height 29
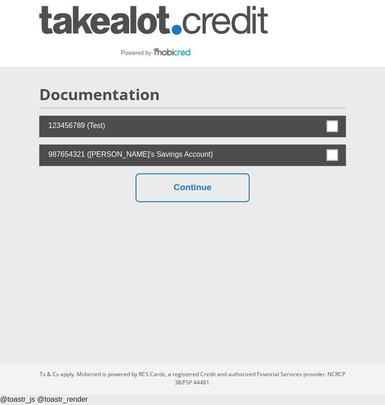
click at [328, 119] on label at bounding box center [192, 126] width 307 height 21
click at [321, 118] on input "checkbox" at bounding box center [321, 118] width 0 height 0
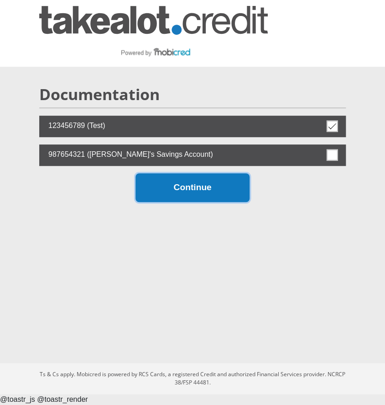
click at [205, 191] on button "Continue" at bounding box center [193, 187] width 114 height 29
